Goal: Task Accomplishment & Management: Use online tool/utility

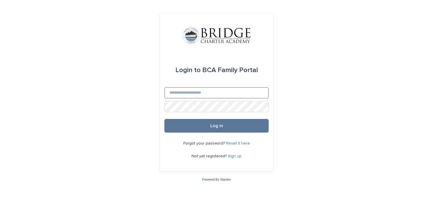
click at [180, 93] on input "Email" at bounding box center [216, 92] width 104 height 11
type input "**********"
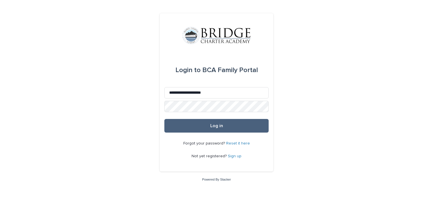
click at [199, 123] on button "Log in" at bounding box center [216, 126] width 104 height 14
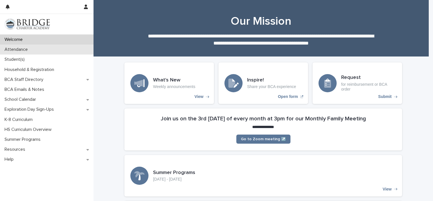
click at [20, 50] on p "Attendance" at bounding box center [17, 49] width 30 height 5
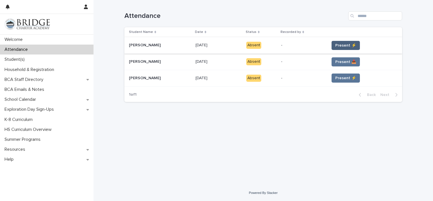
click at [338, 46] on span "Present ⚡" at bounding box center [345, 45] width 21 height 6
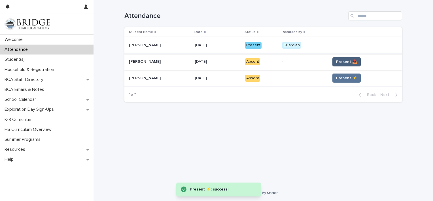
click at [338, 61] on span "Present 📥" at bounding box center [346, 62] width 21 height 6
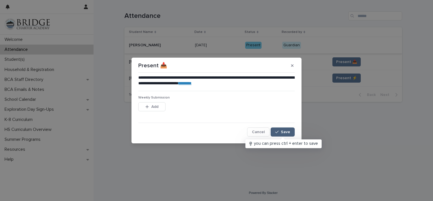
click at [287, 129] on button "Save" at bounding box center [283, 131] width 24 height 9
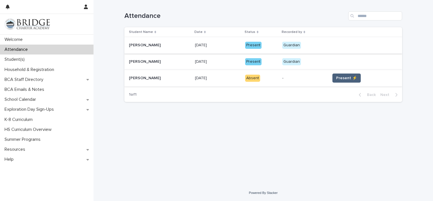
click at [340, 78] on span "Present ⚡" at bounding box center [346, 78] width 21 height 6
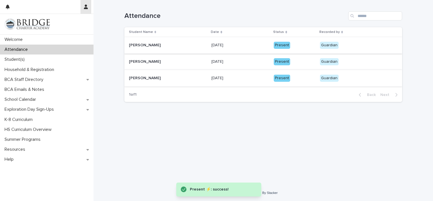
click at [85, 8] on icon "button" at bounding box center [86, 7] width 4 height 5
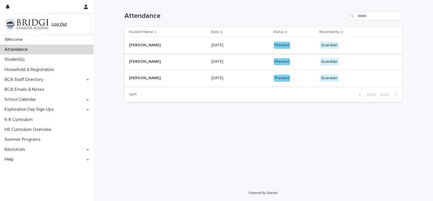
click at [62, 22] on p "Log Out" at bounding box center [70, 24] width 36 height 10
